Goal: Task Accomplishment & Management: Use online tool/utility

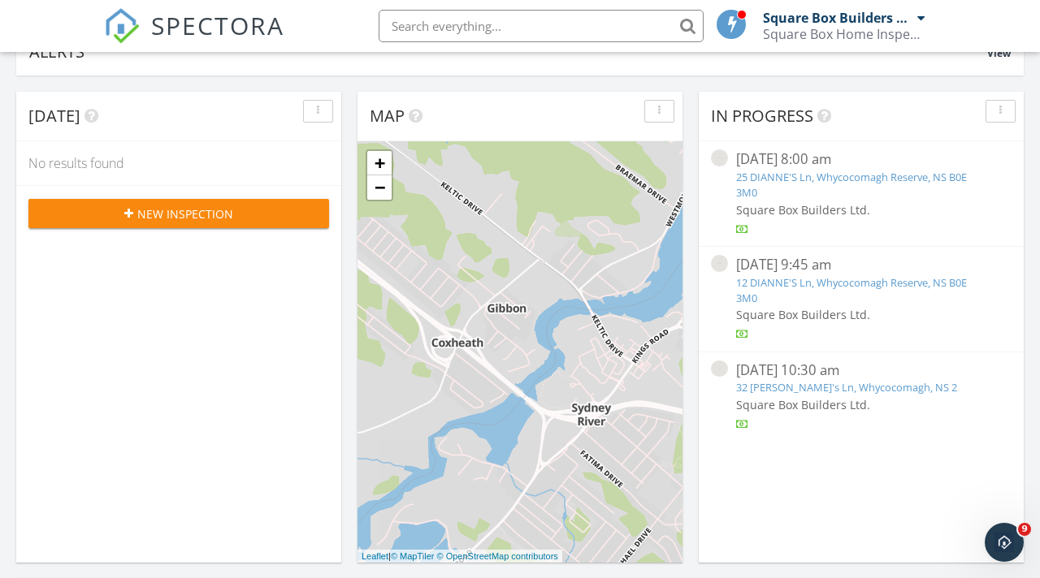
scroll to position [177, 0]
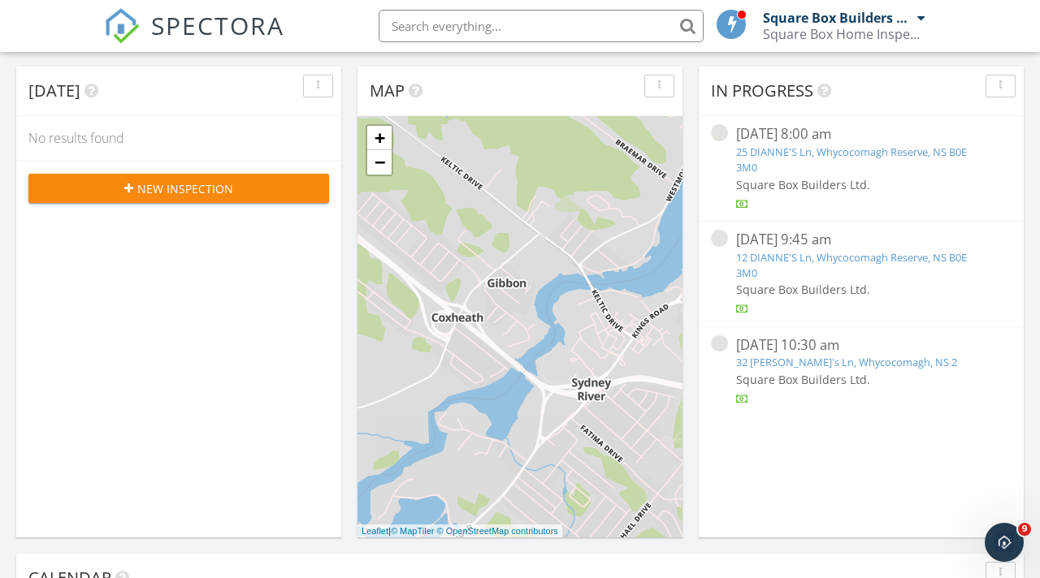
click at [665, 259] on link "12 DIANNE'S Ln, Whycocomagh Reserve, NS B0E 3M0" at bounding box center [851, 265] width 231 height 30
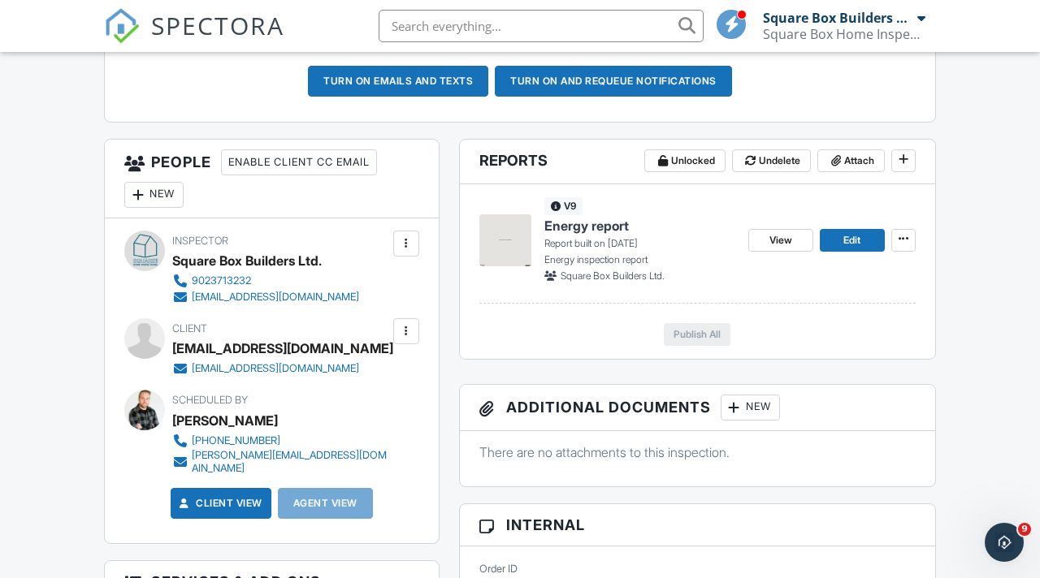
scroll to position [526, 0]
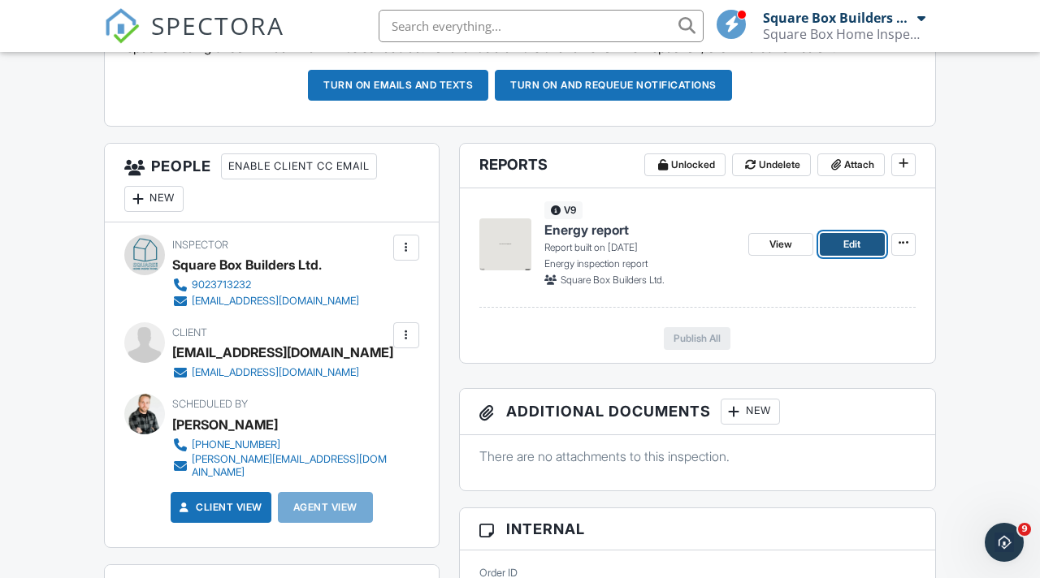
click at [846, 242] on span "Edit" at bounding box center [851, 244] width 17 height 16
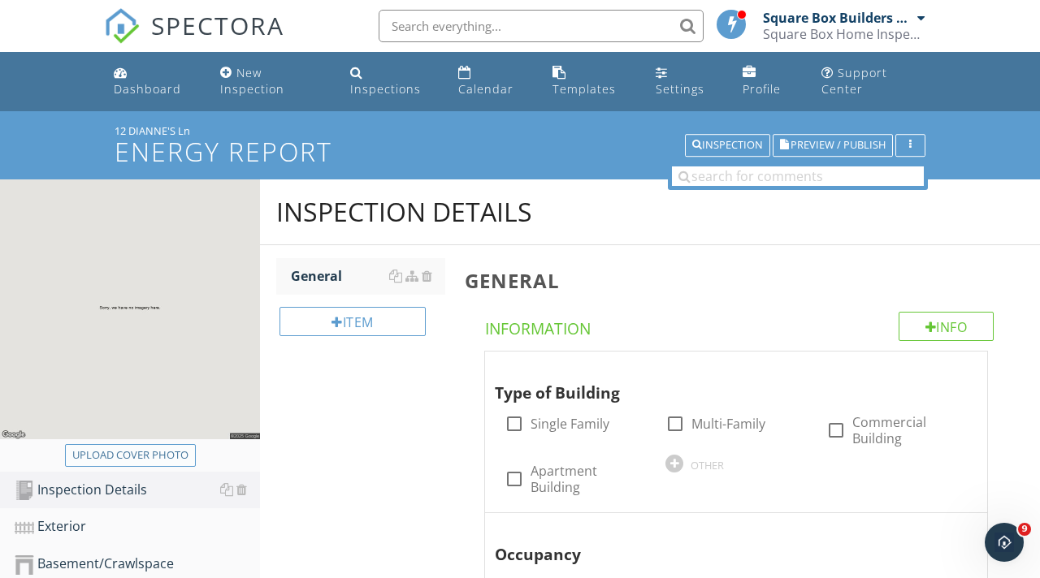
click at [119, 455] on div "Upload cover photo" at bounding box center [130, 456] width 116 height 16
type input "C:\fakepath\IMG_9161.jpeg"
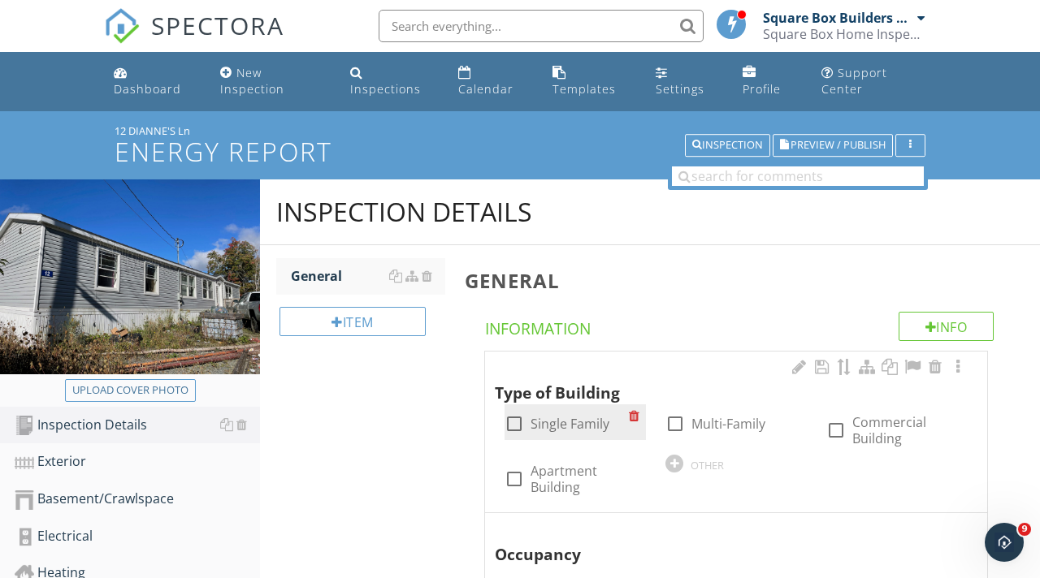
click at [523, 425] on div at bounding box center [514, 424] width 28 height 28
checkbox input "true"
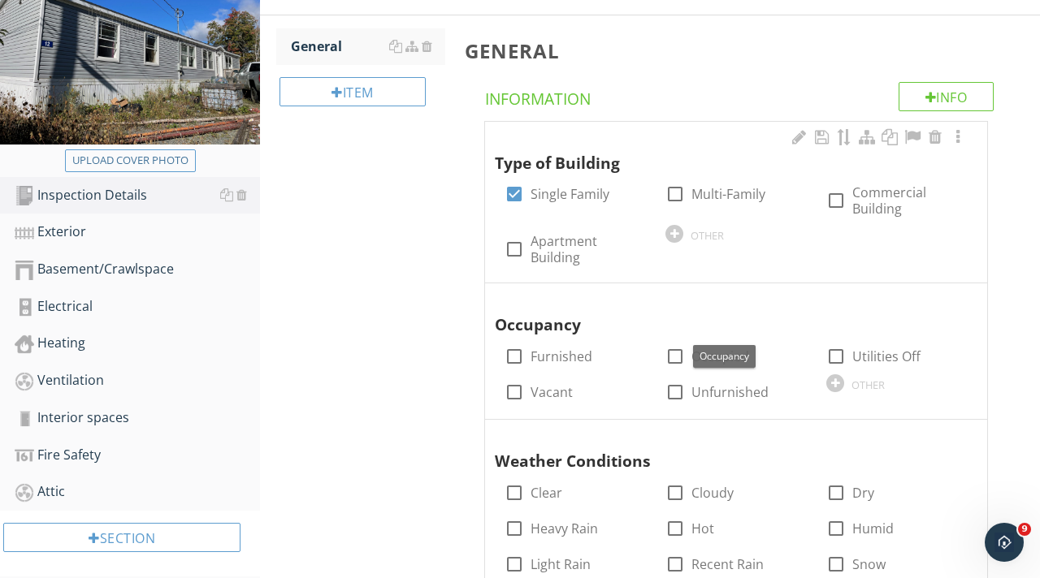
scroll to position [236, 0]
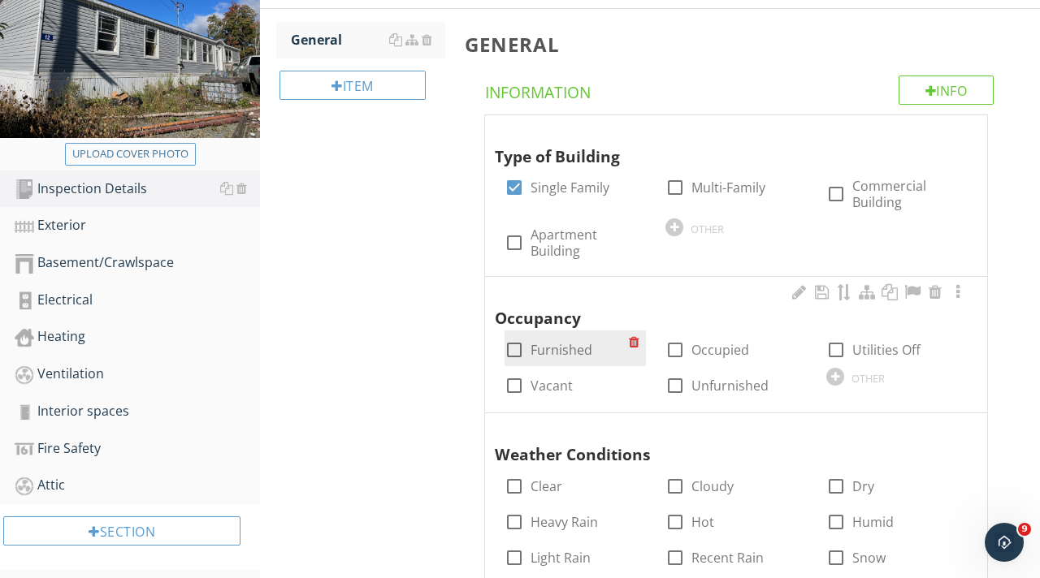
click at [521, 353] on div at bounding box center [514, 350] width 28 height 28
checkbox input "true"
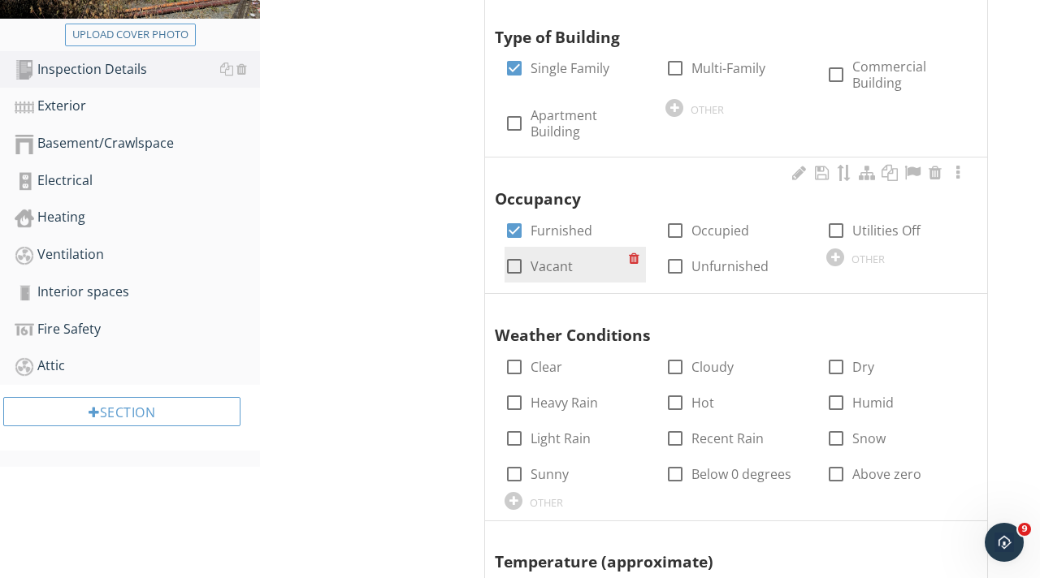
scroll to position [387, 0]
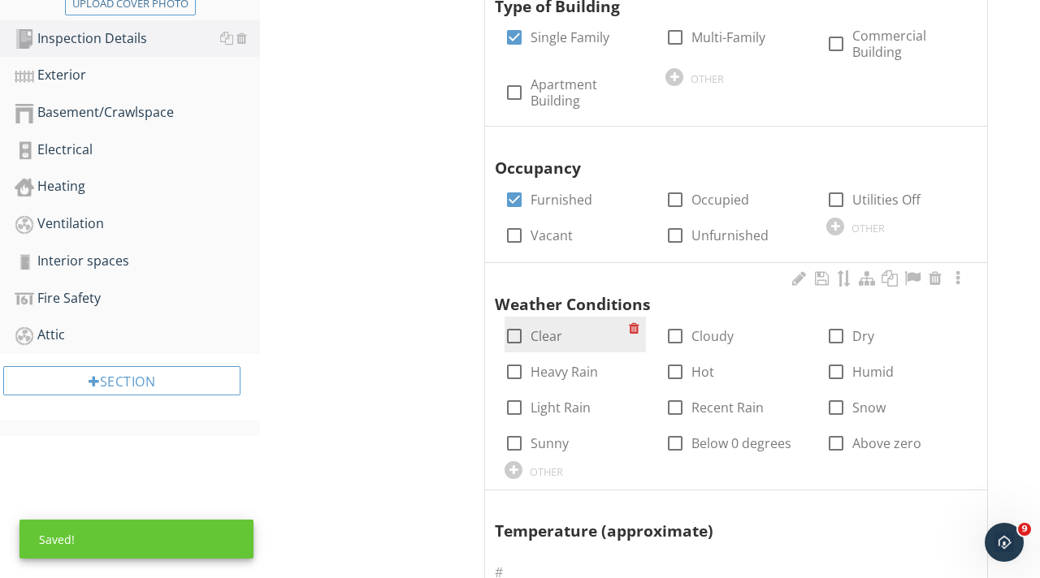
click at [514, 343] on div at bounding box center [514, 336] width 28 height 28
checkbox input "true"
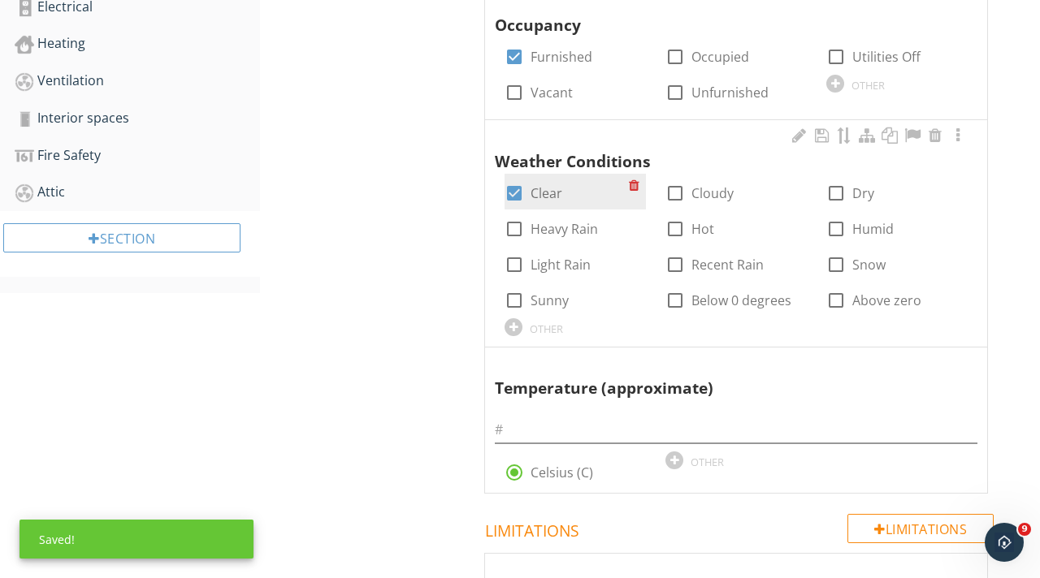
scroll to position [570, 0]
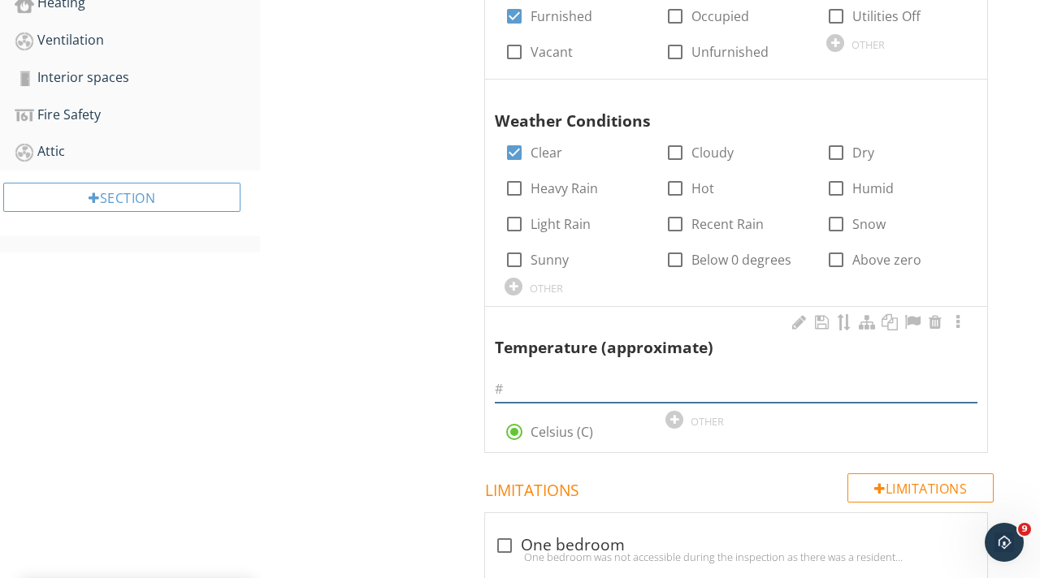
click at [533, 379] on input "text" at bounding box center [736, 389] width 482 height 27
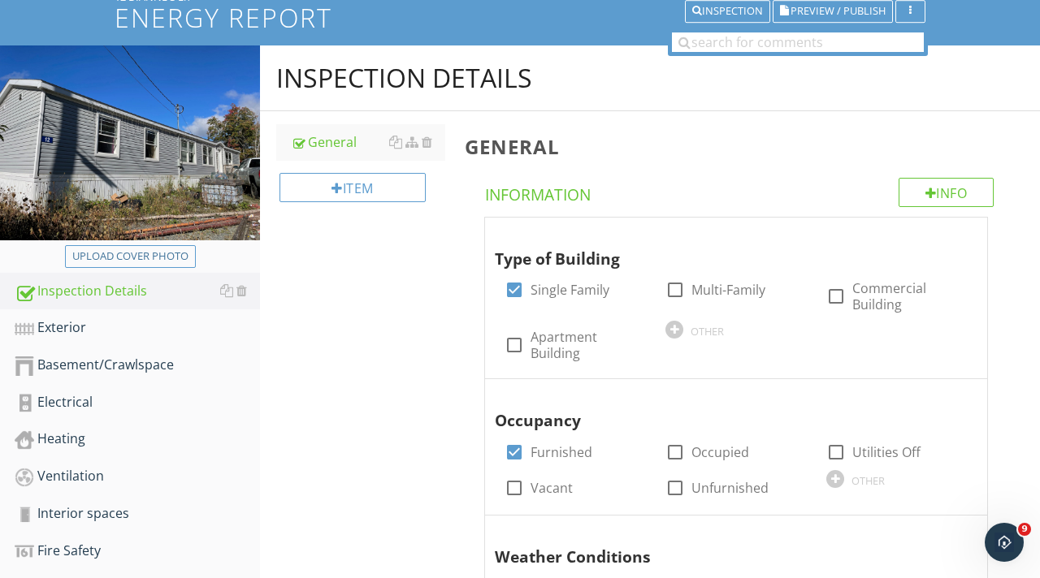
scroll to position [164, 0]
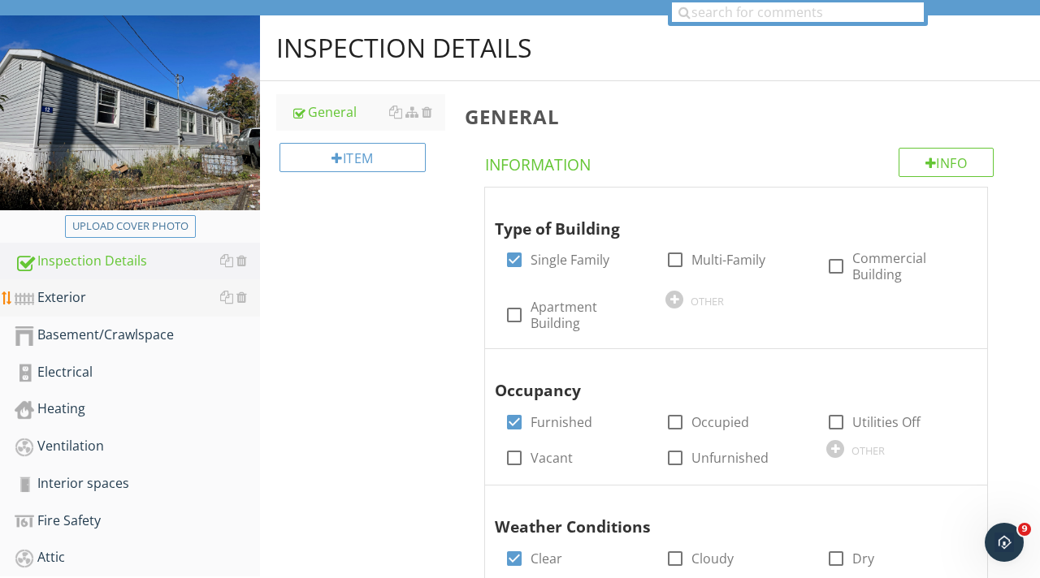
type input "18"
click at [60, 297] on div "Exterior" at bounding box center [137, 298] width 245 height 21
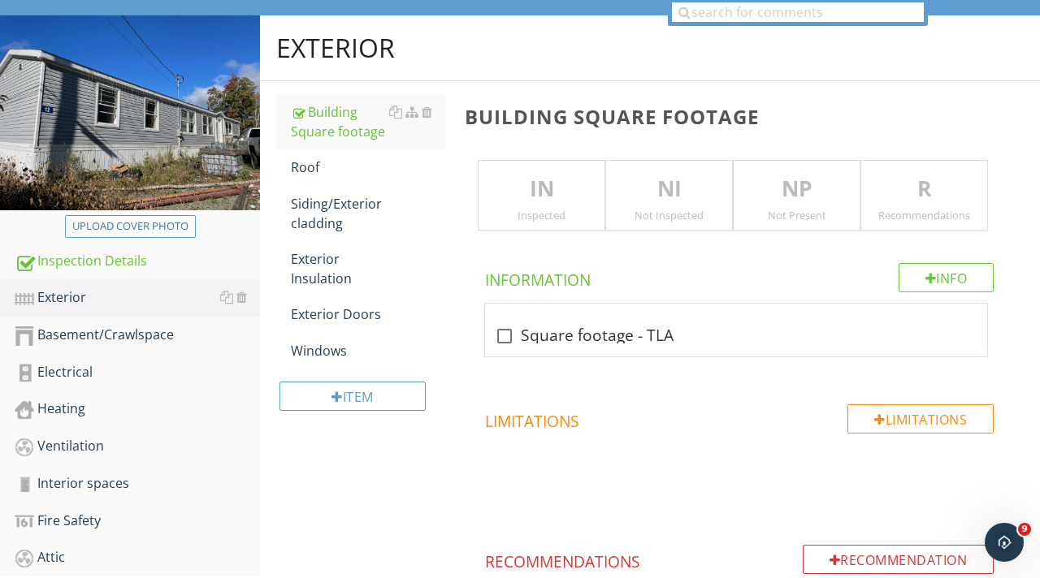
click at [543, 214] on div "Inspected" at bounding box center [541, 215] width 126 height 13
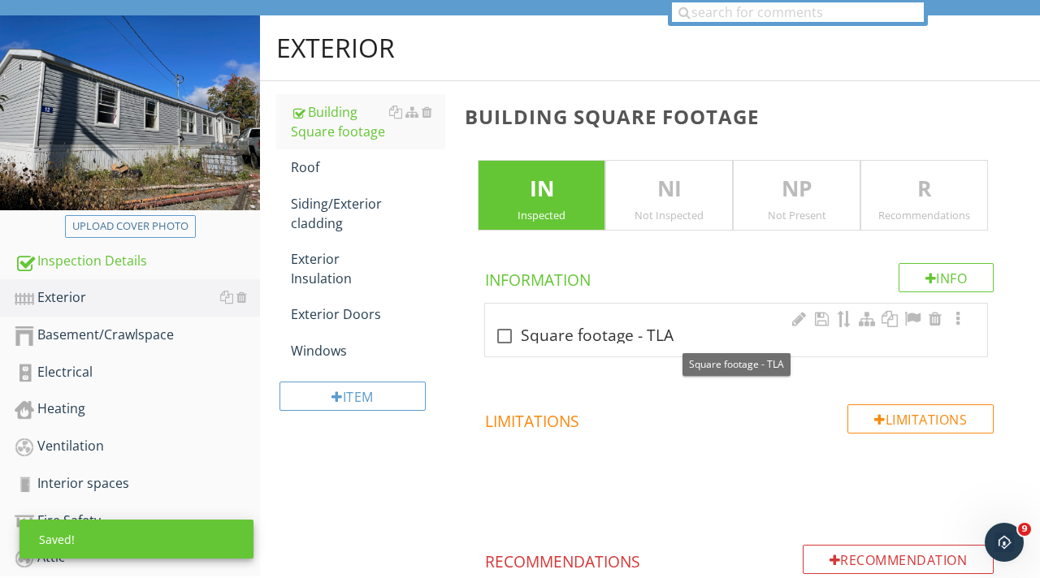
click at [508, 331] on div at bounding box center [505, 336] width 28 height 28
checkbox input "true"
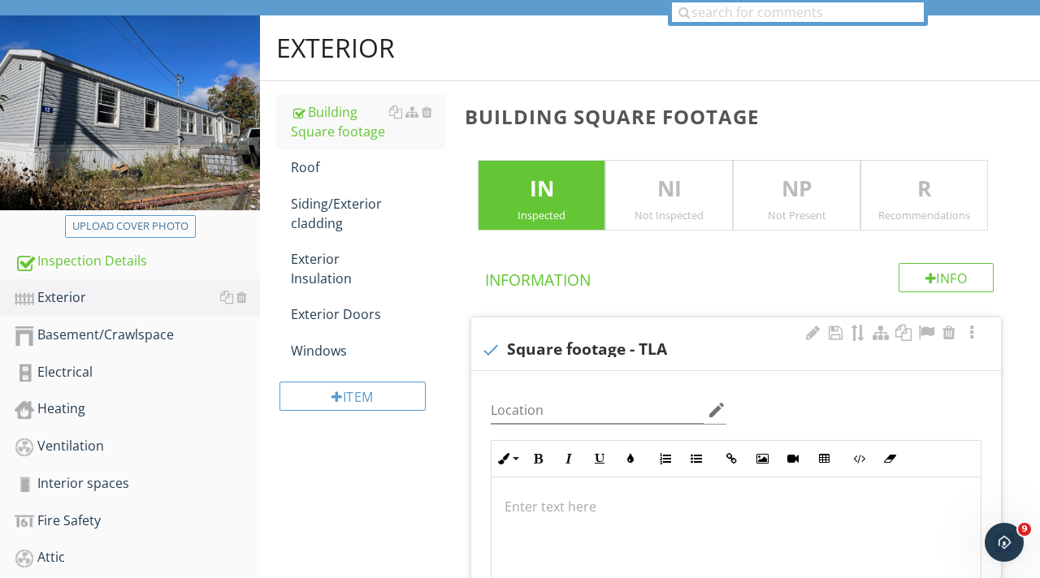
click at [620, 503] on p at bounding box center [735, 506] width 463 height 19
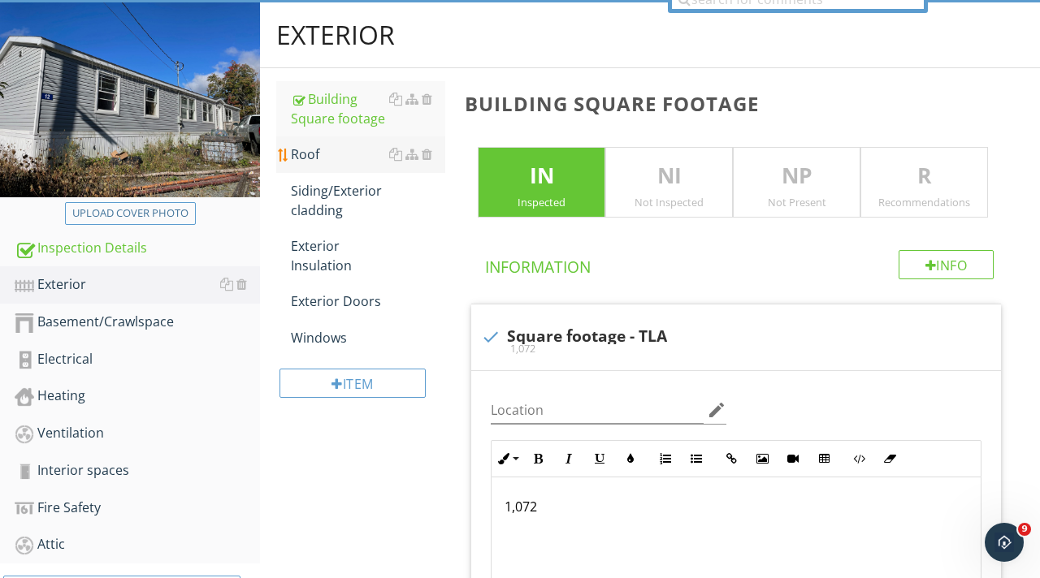
click at [325, 162] on div "Roof" at bounding box center [368, 154] width 154 height 19
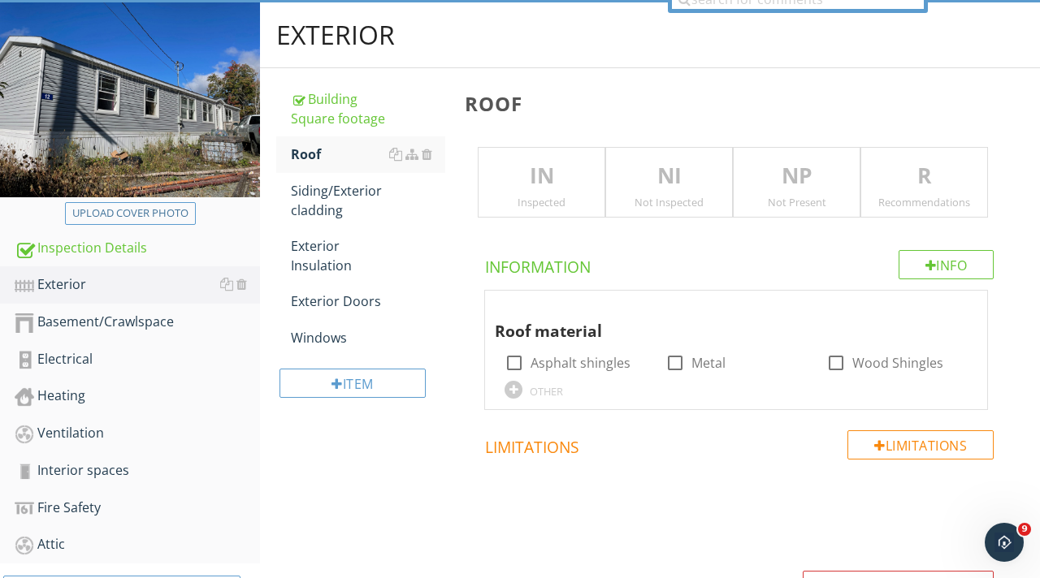
click at [540, 189] on p "IN" at bounding box center [541, 176] width 126 height 32
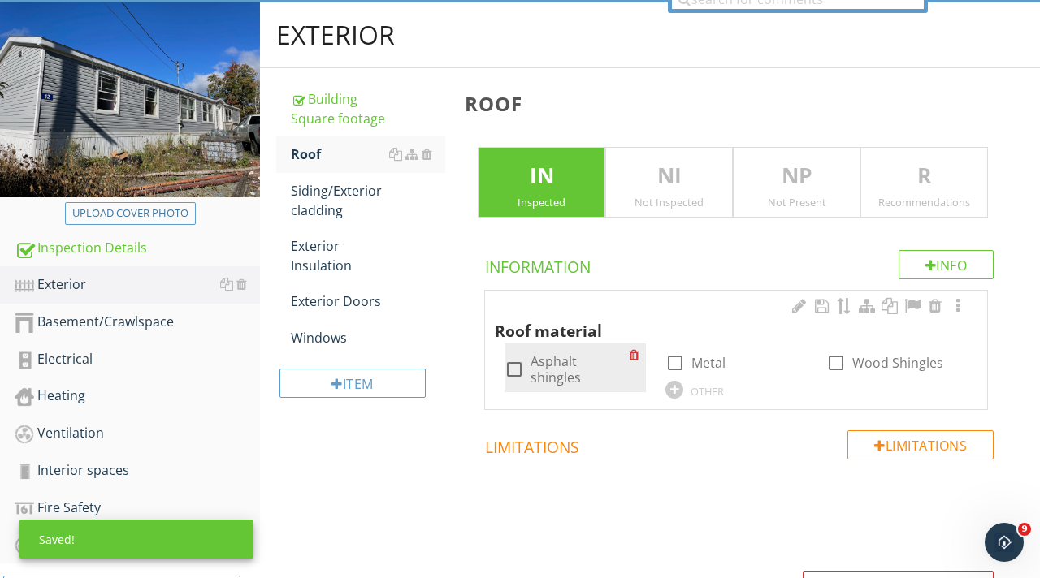
click at [517, 366] on div at bounding box center [514, 370] width 28 height 28
checkbox input "true"
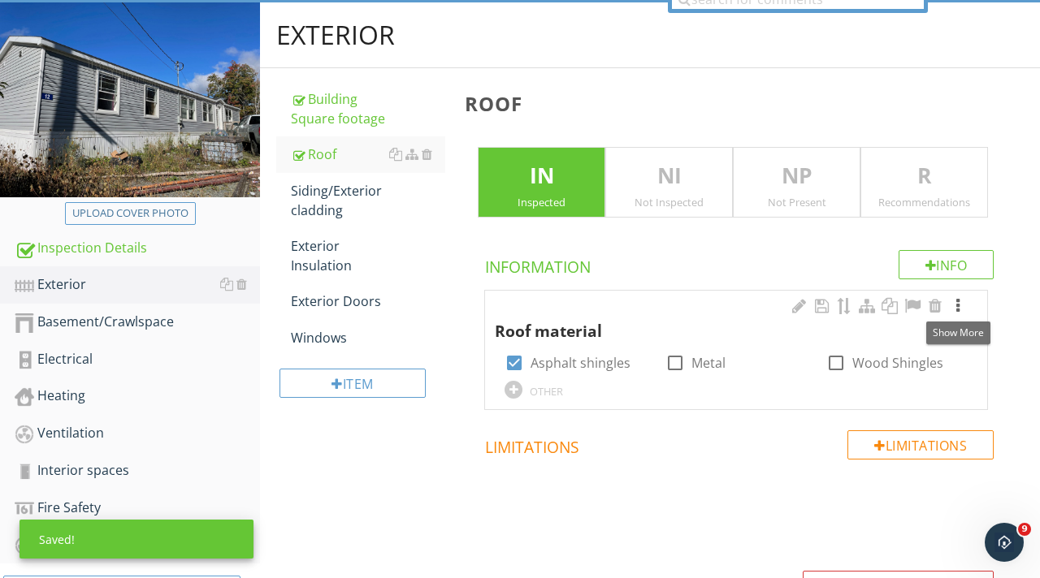
click at [957, 305] on div at bounding box center [957, 306] width 19 height 16
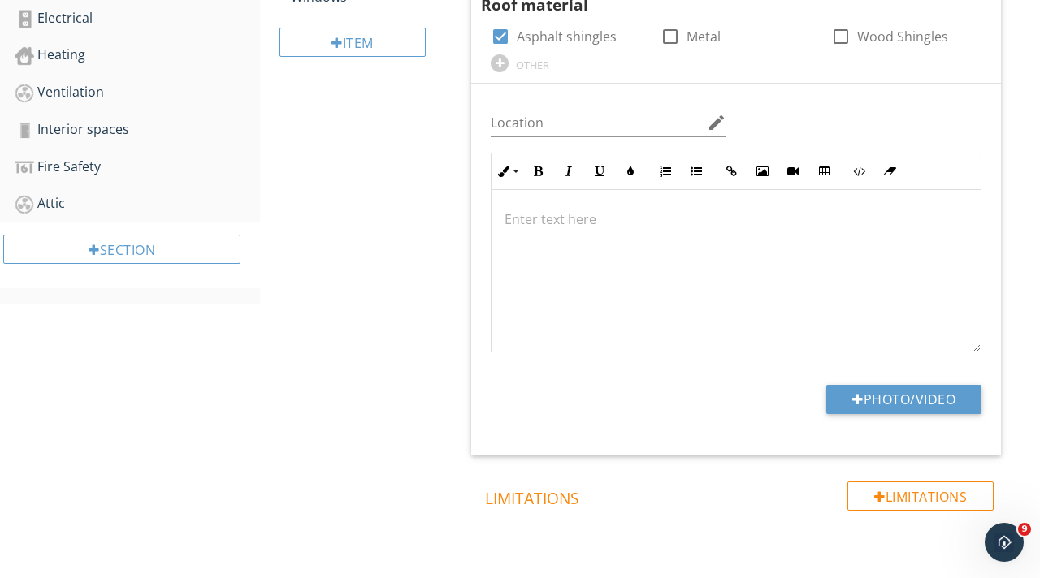
scroll to position [543, 0]
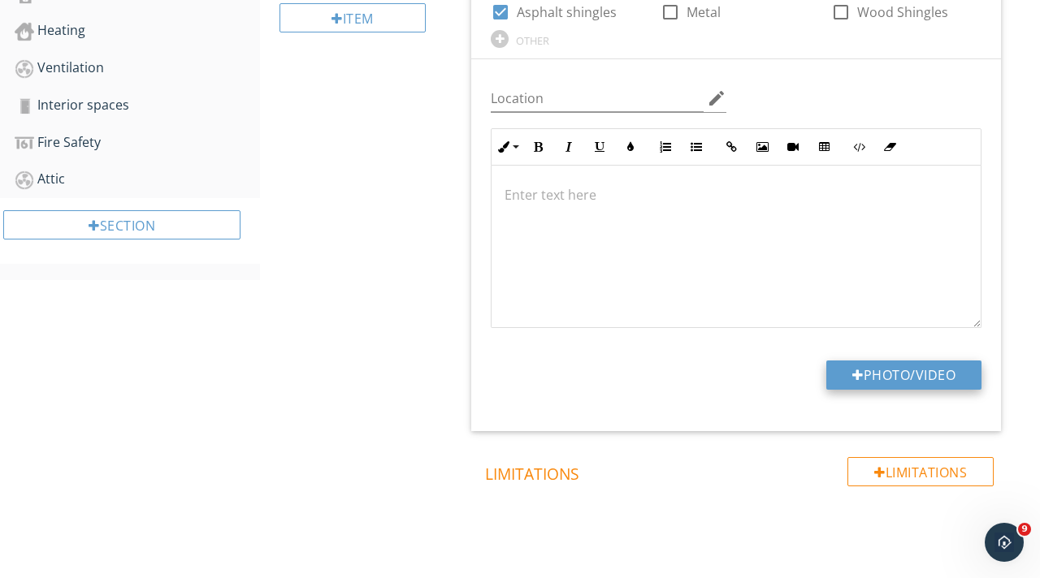
click at [883, 379] on button "Photo/Video" at bounding box center [903, 375] width 155 height 29
type input "C:\fakepath\IMG_9178.jpeg"
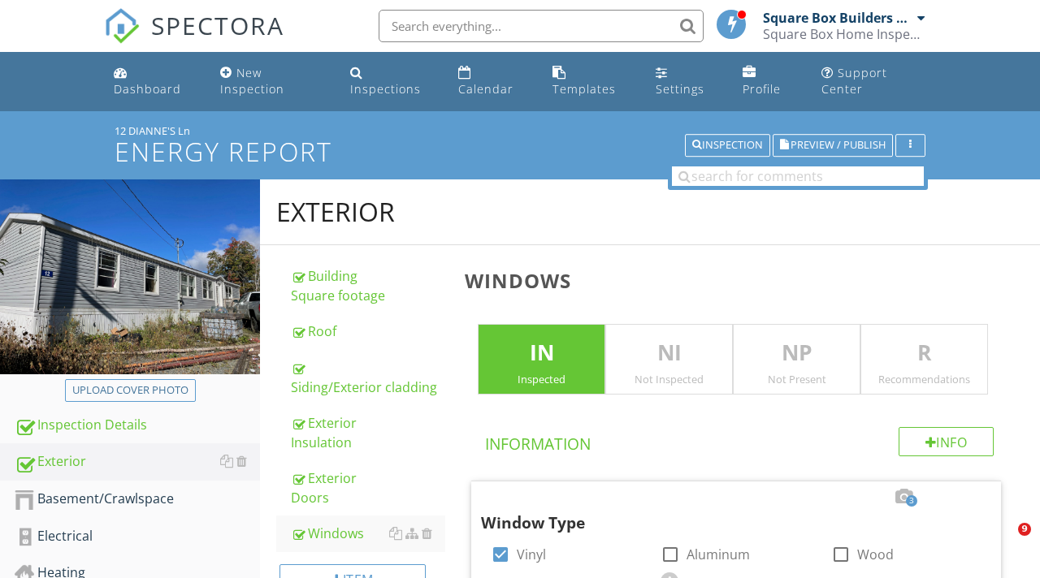
scroll to position [575, 0]
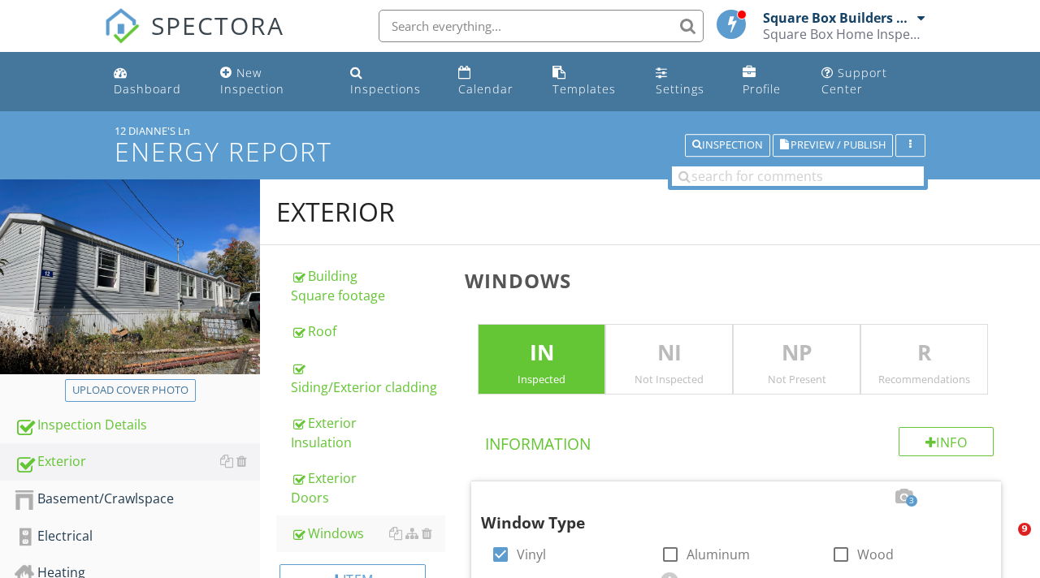
scroll to position [575, 0]
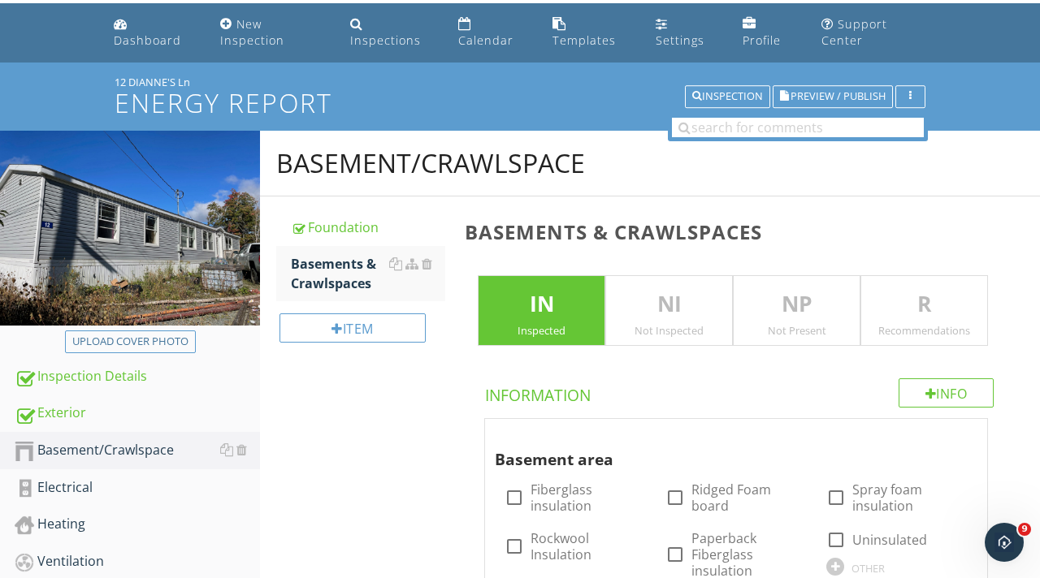
scroll to position [126, 0]
